Goal: Obtain resource: Download file/media

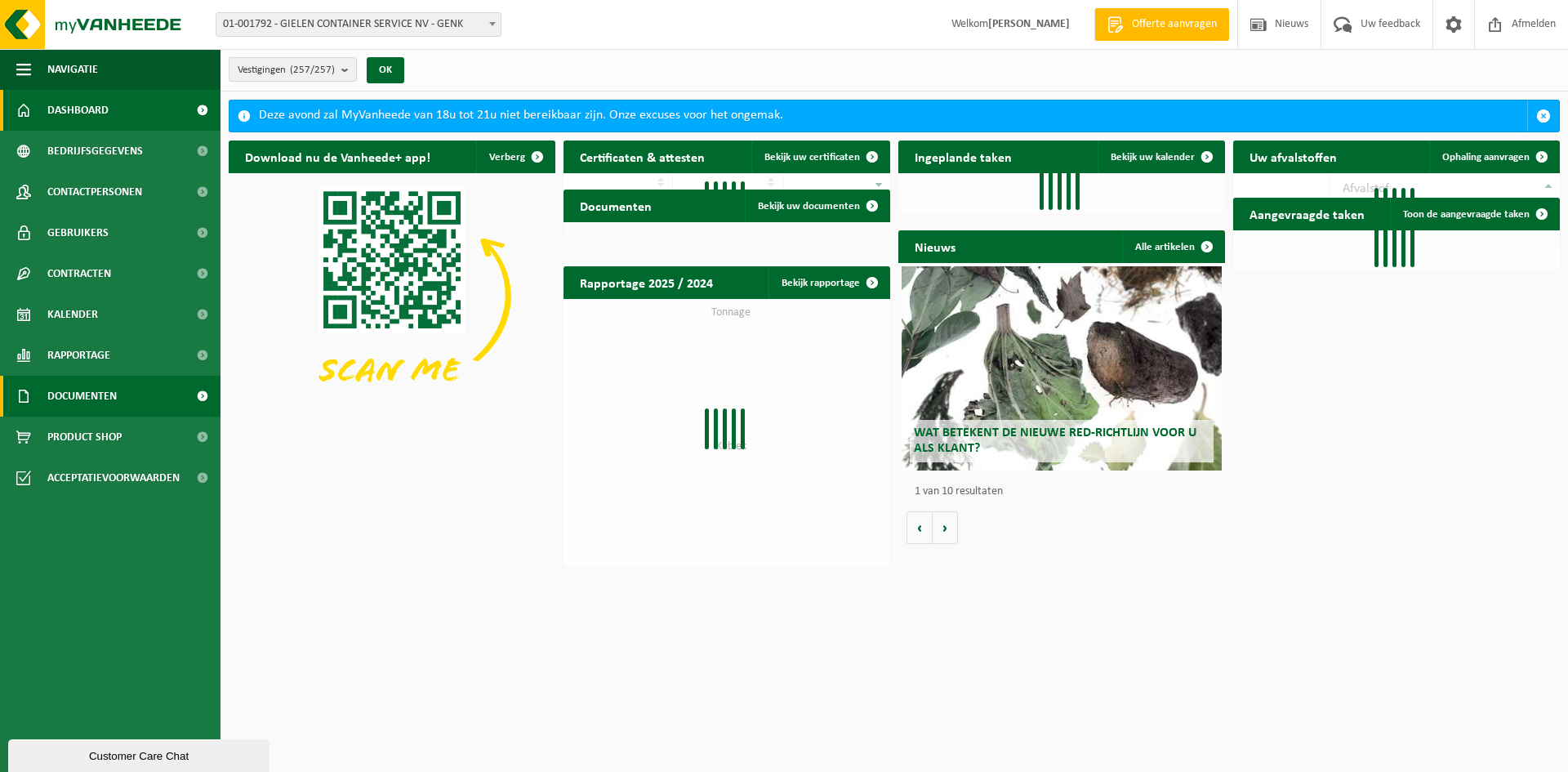
click at [91, 394] on span "Documenten" at bounding box center [82, 396] width 69 height 41
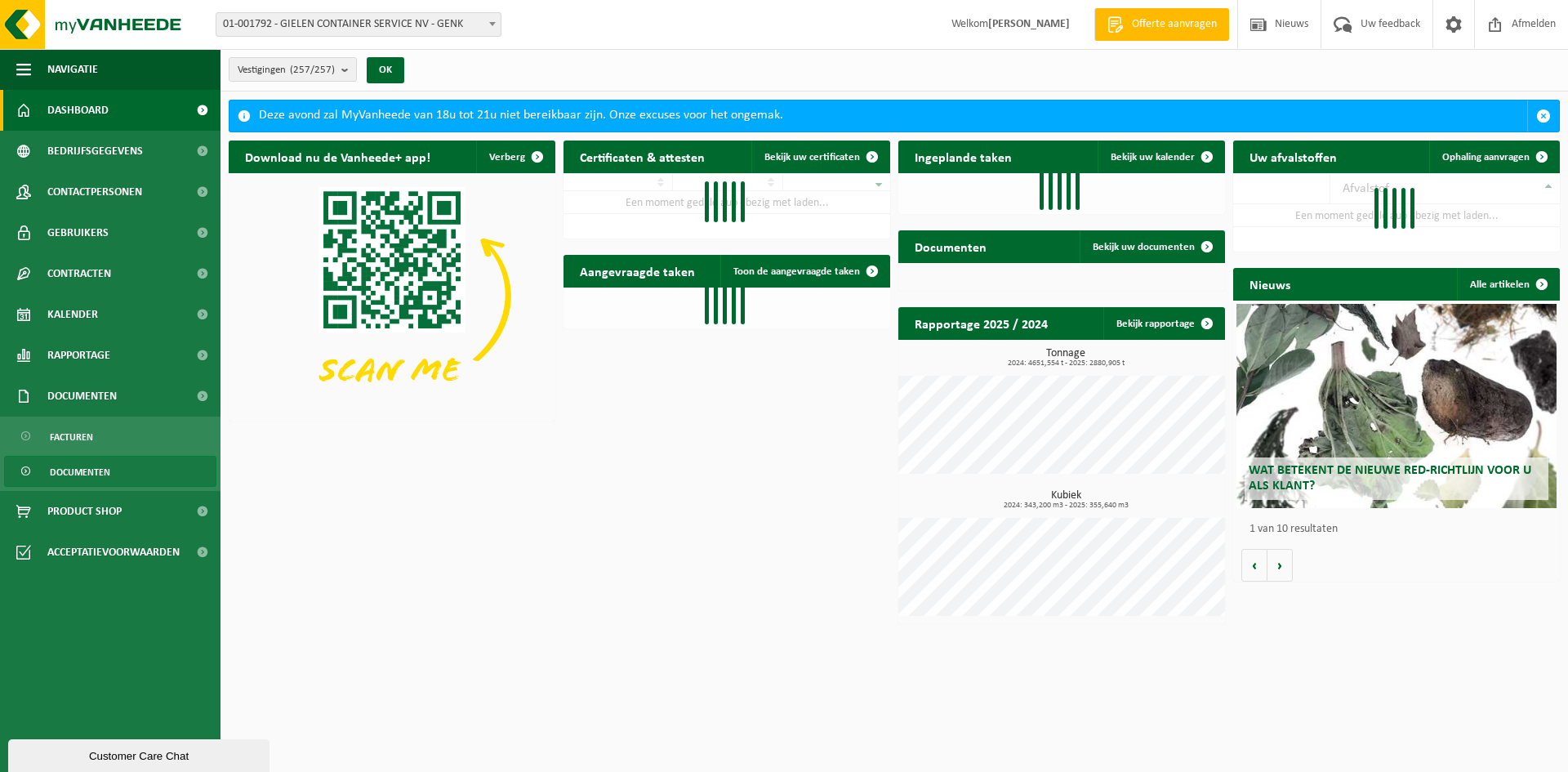
click at [80, 471] on span "Documenten" at bounding box center [80, 472] width 60 height 31
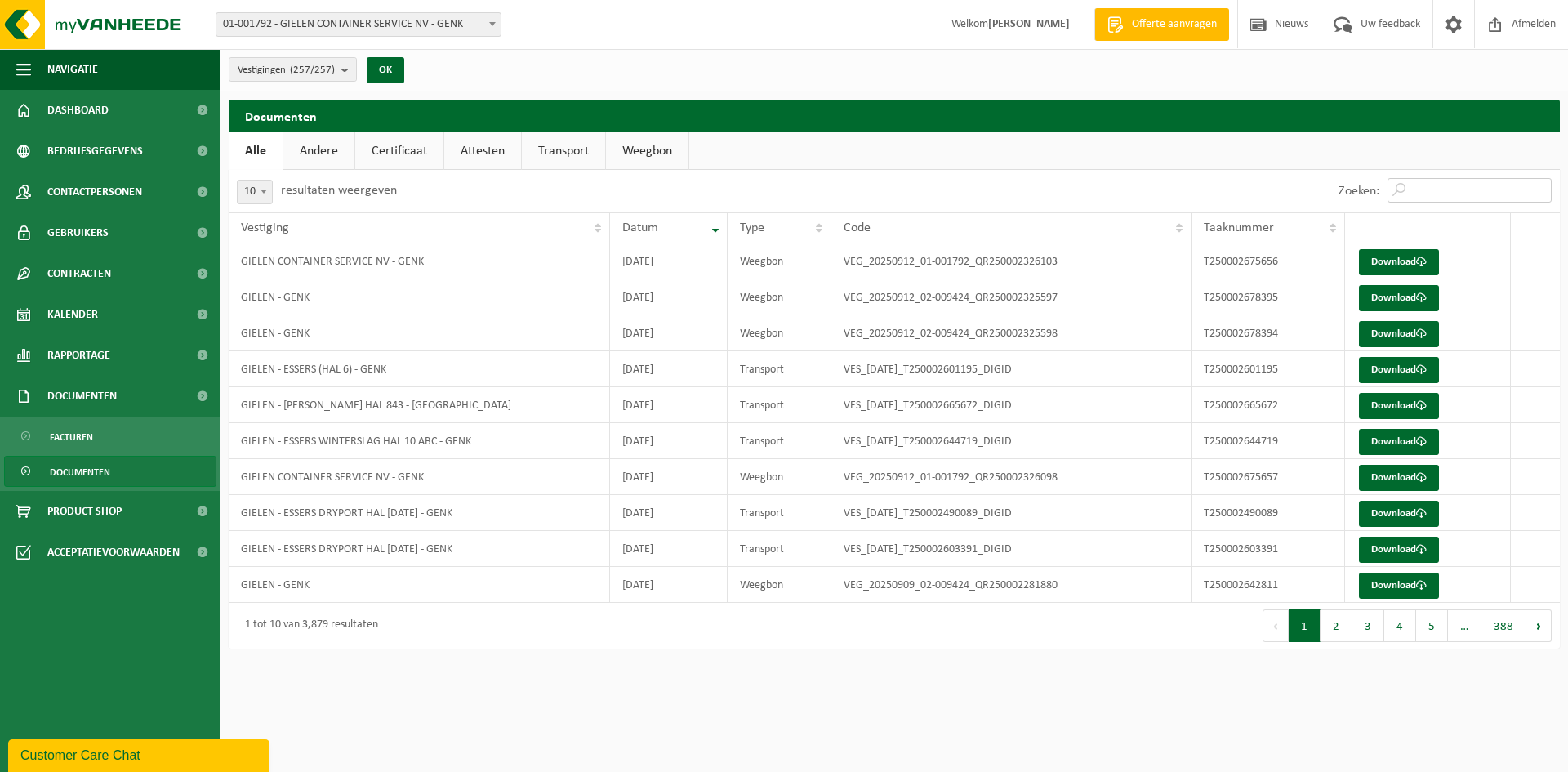
click at [1455, 178] on input "Zoeken:" at bounding box center [1470, 191] width 164 height 25
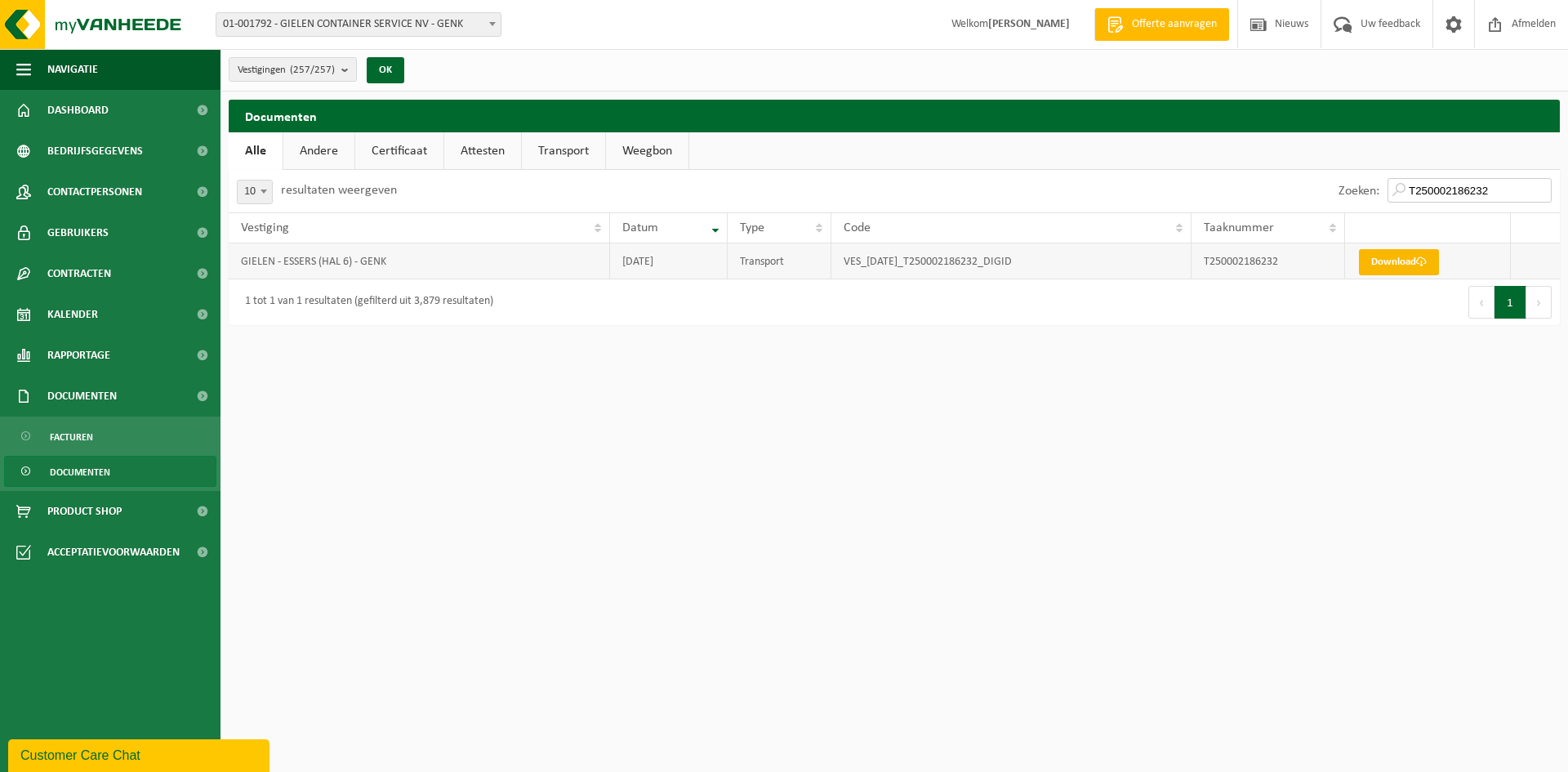
type input "T250002186232"
click at [1401, 258] on link "Download" at bounding box center [1399, 262] width 80 height 27
